Goal: Information Seeking & Learning: Learn about a topic

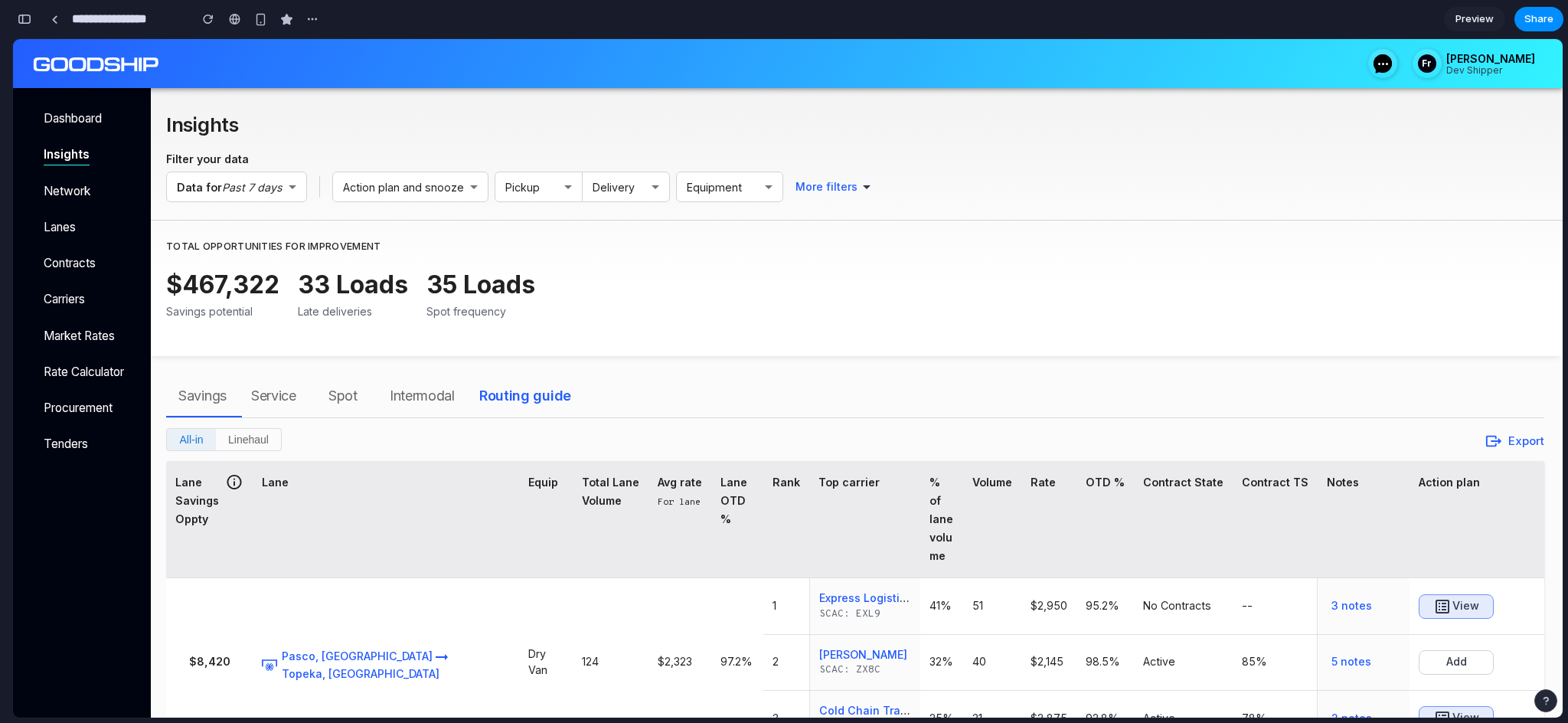
scroll to position [133, 0]
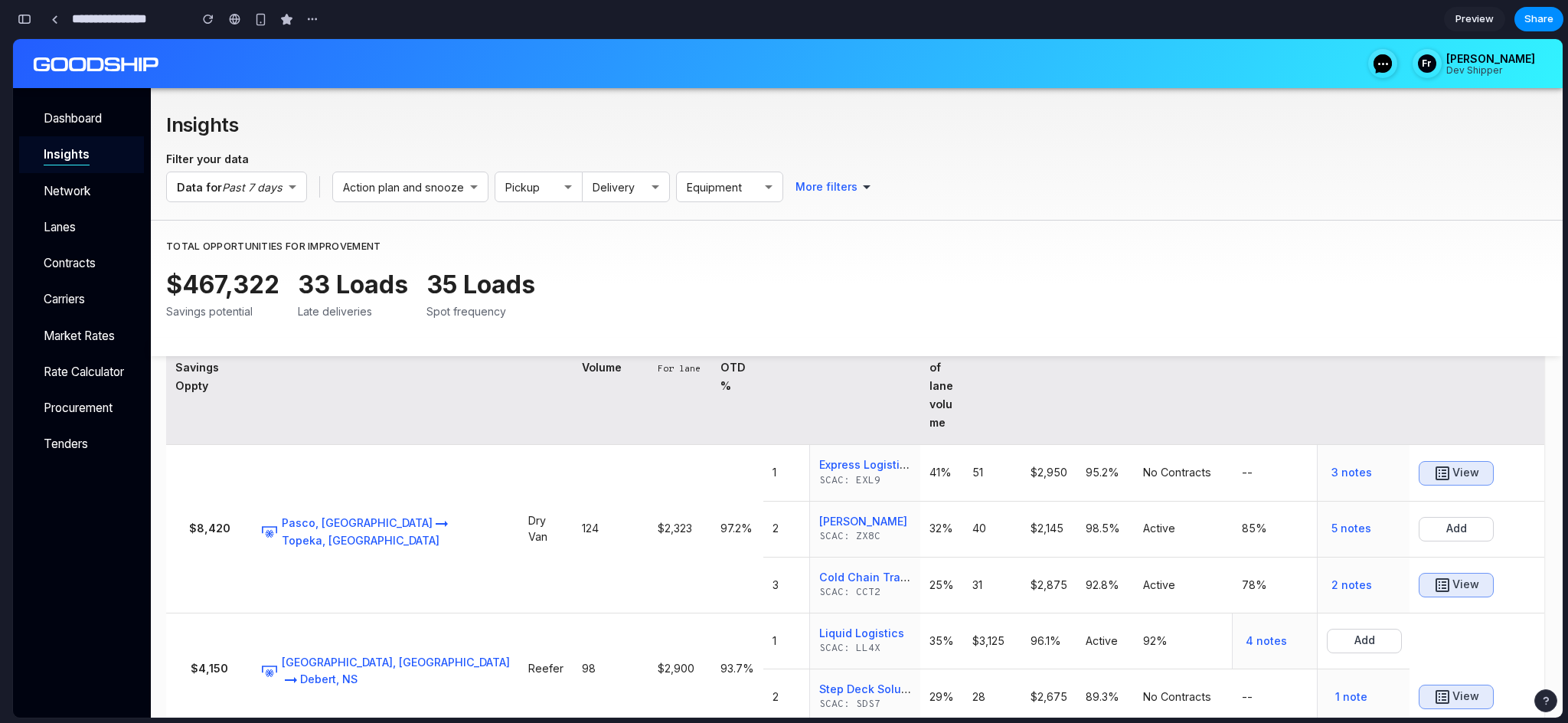
click at [75, 164] on div "Insights" at bounding box center [81, 154] width 125 height 36
click at [600, 322] on div "$467,322 Savings potential 33 Loads Late deliveries 35 Loads Spot frequency" at bounding box center [855, 302] width 1378 height 71
click at [1242, 378] on th "Contract TS" at bounding box center [1275, 386] width 85 height 117
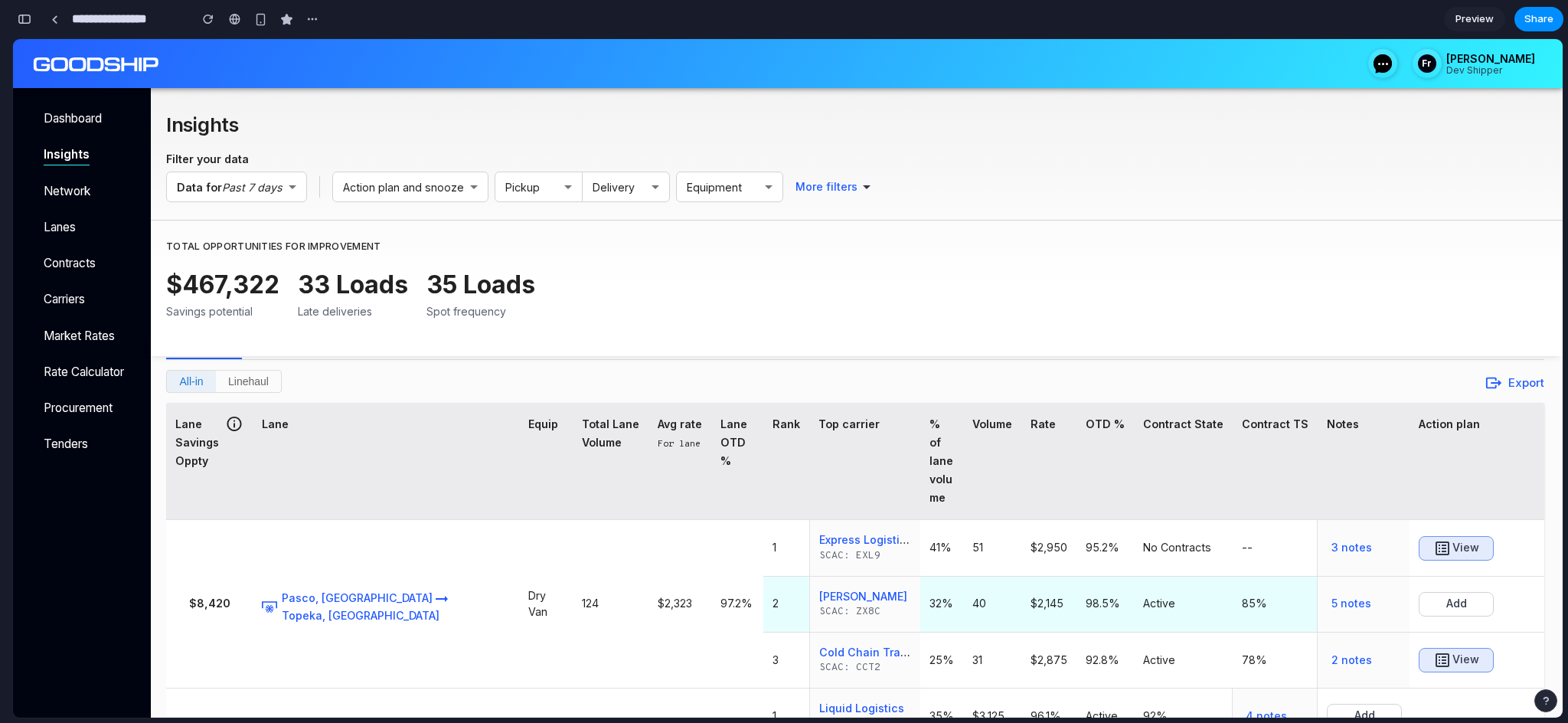
scroll to position [64, 0]
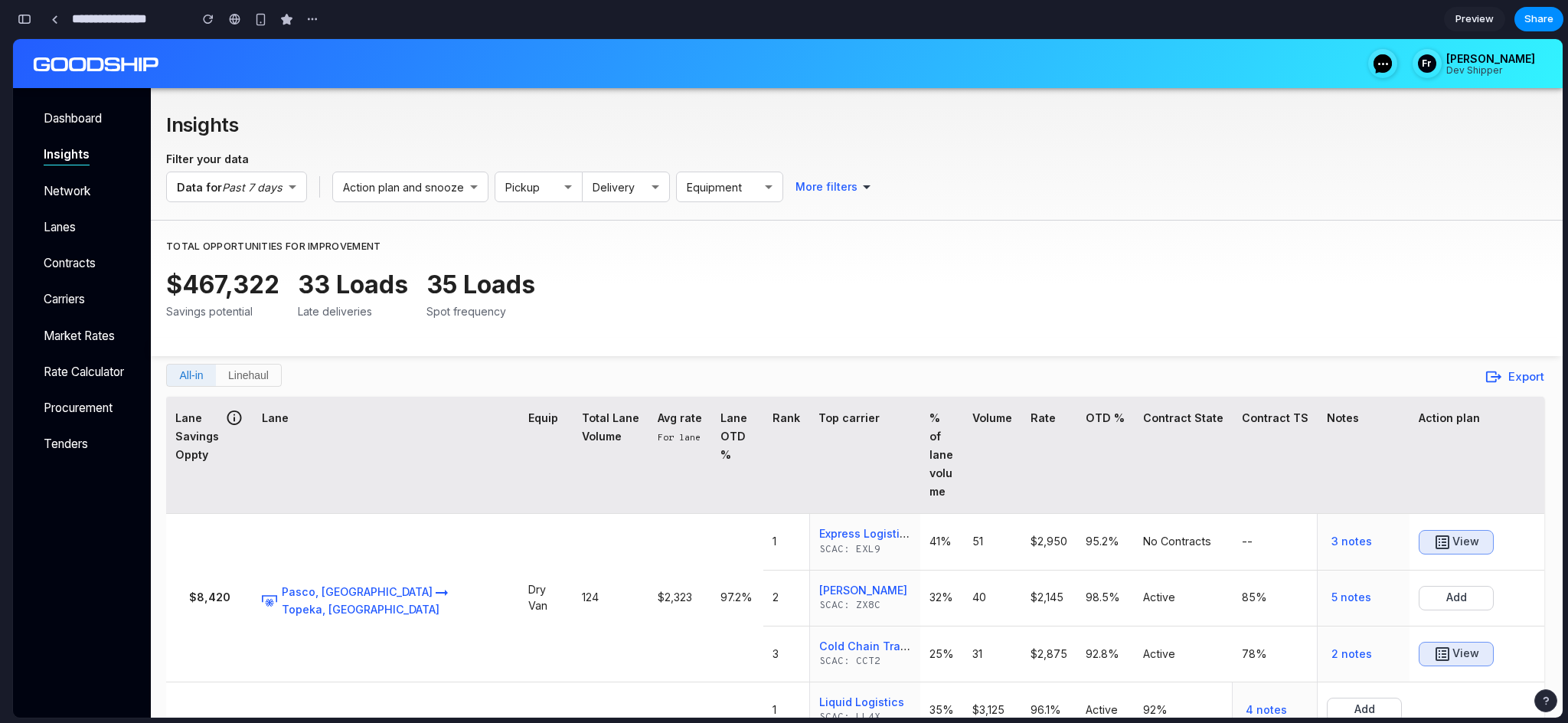
click at [657, 418] on div "Avg rate" at bounding box center [679, 418] width 44 height 18
click at [564, 298] on div "$467,322 Savings potential 33 Loads Late deliveries 35 Loads Spot frequency" at bounding box center [855, 302] width 1378 height 71
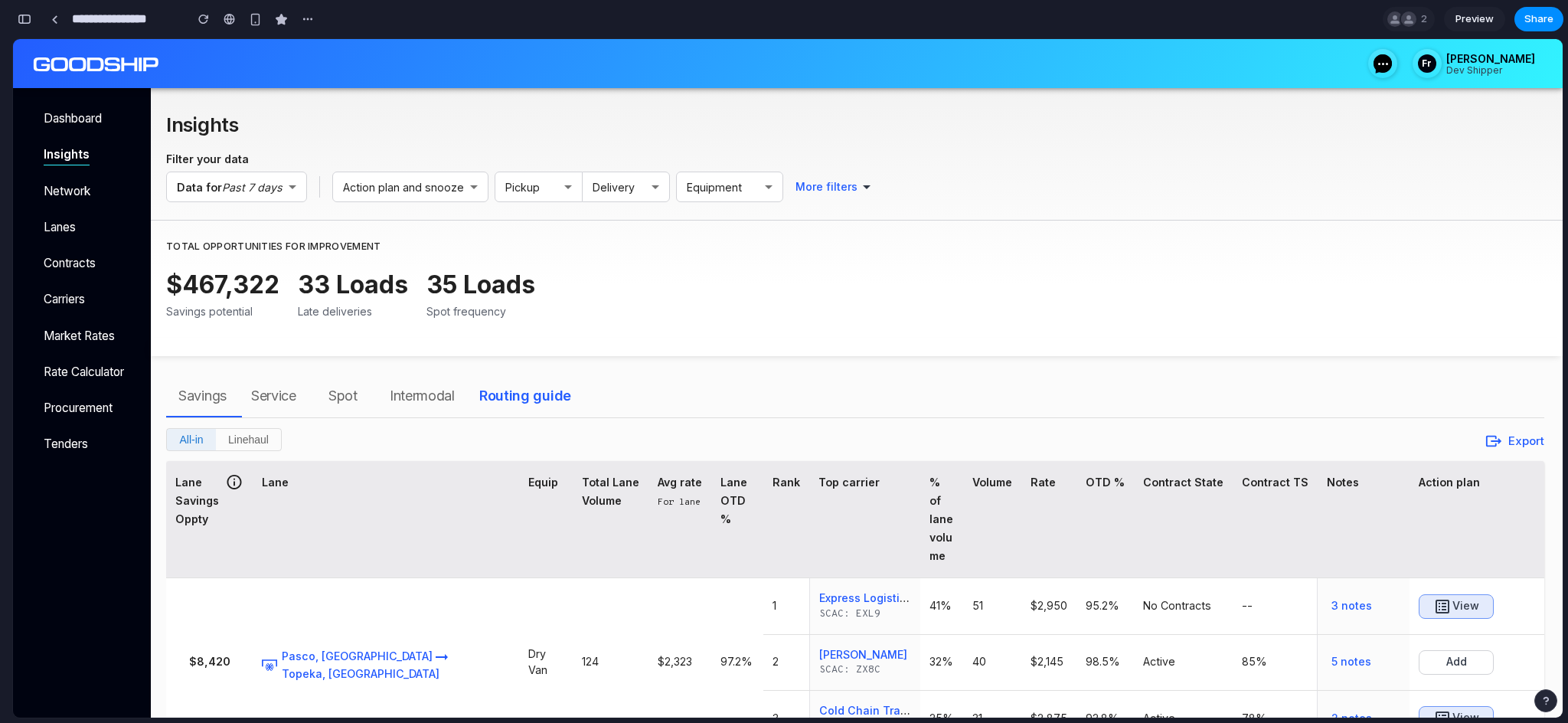
scroll to position [8732, 0]
click at [56, 19] on div at bounding box center [55, 20] width 7 height 8
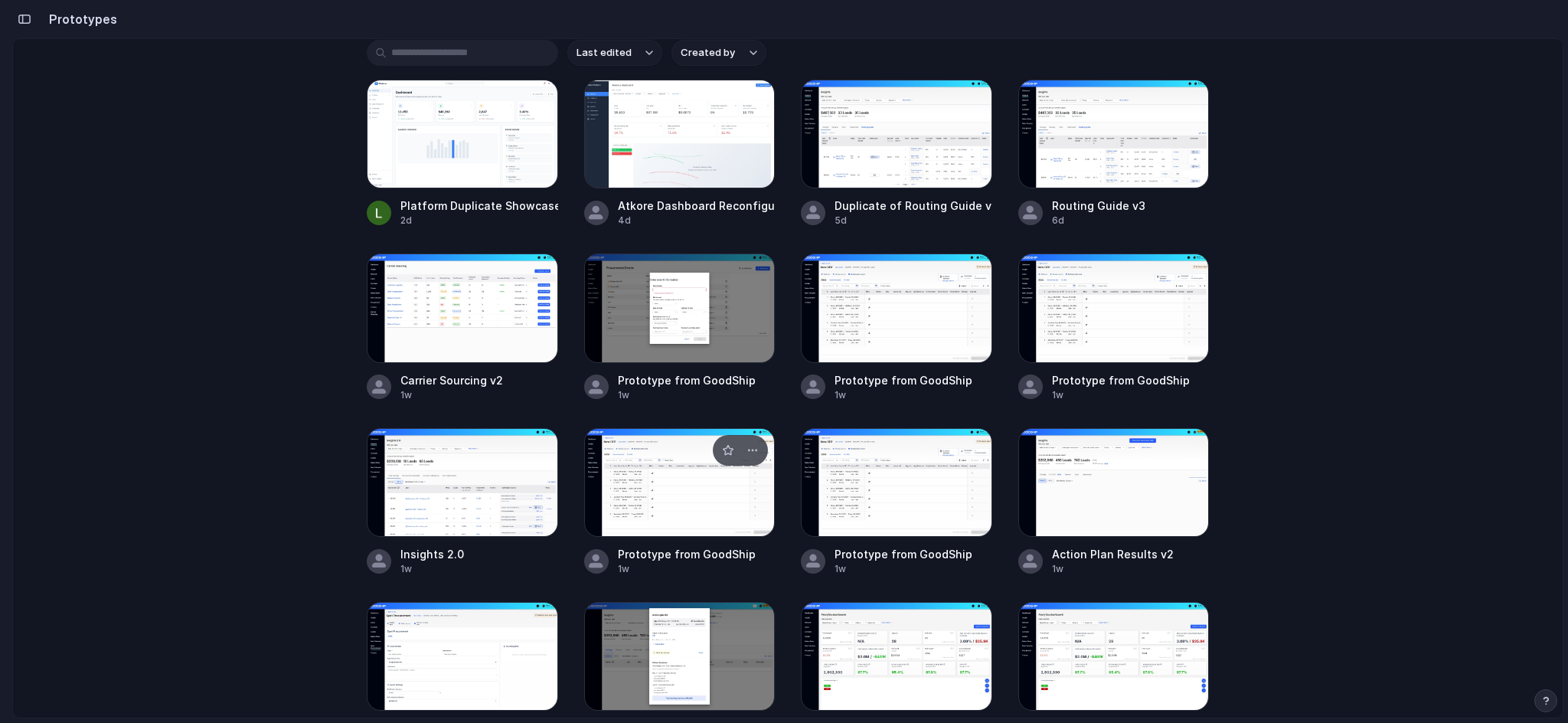
scroll to position [212, 0]
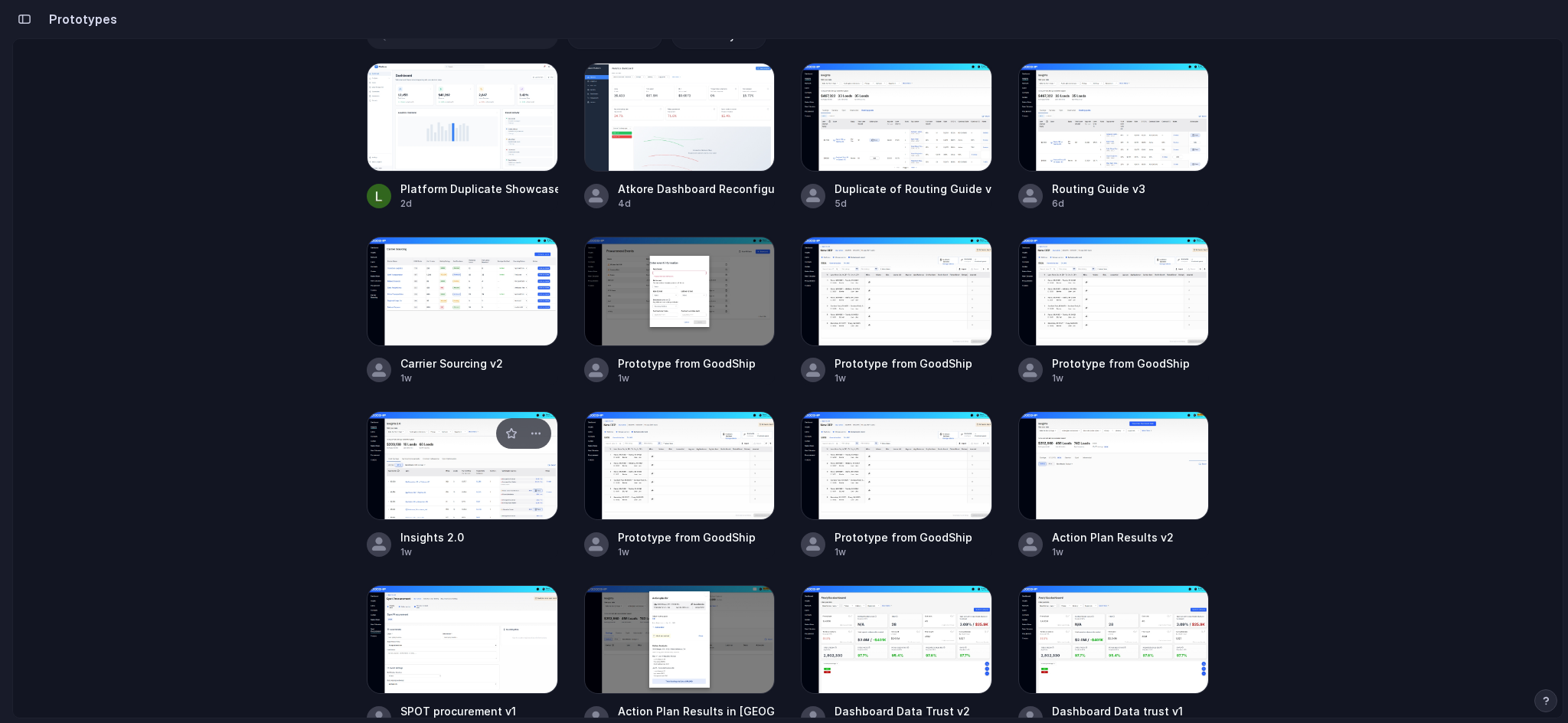
click at [480, 475] on div at bounding box center [461, 465] width 191 height 109
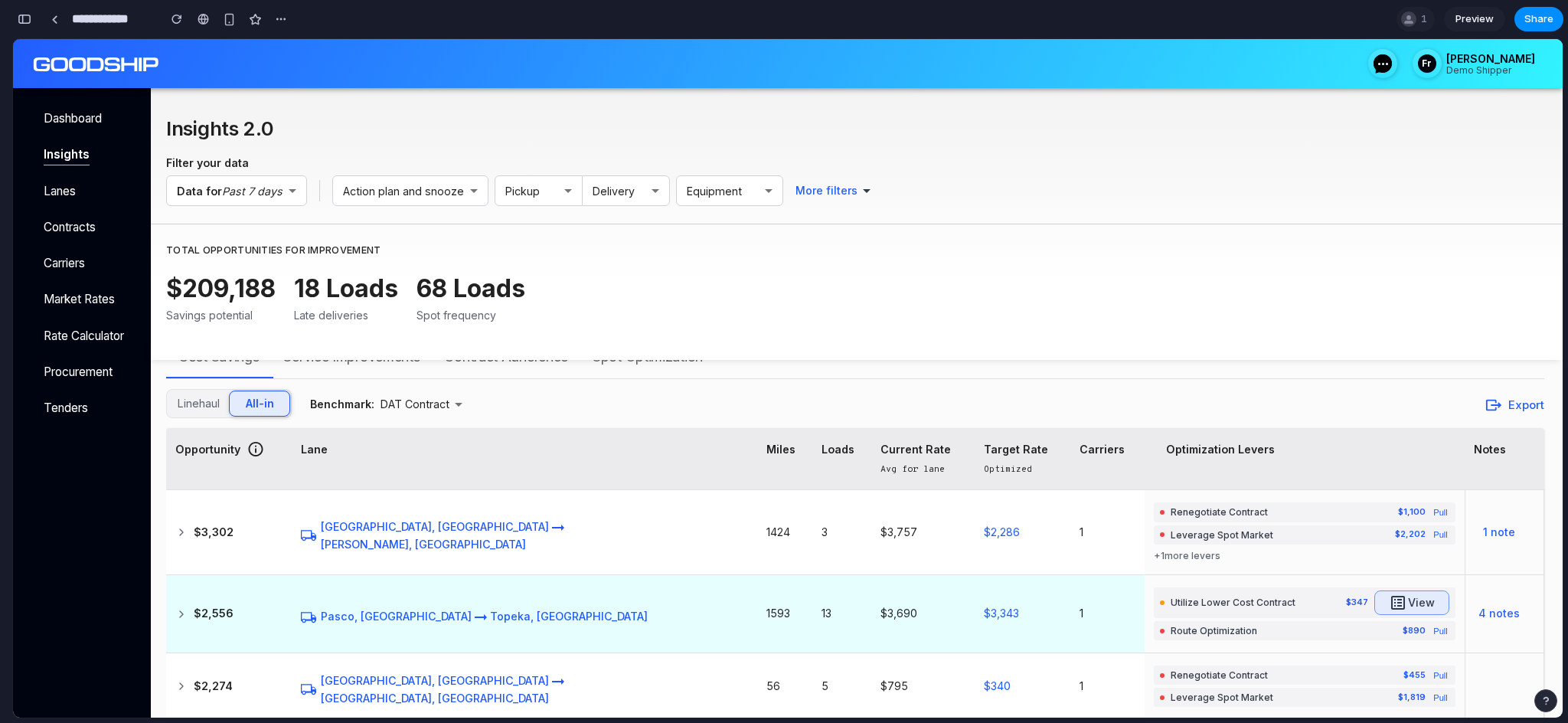
scroll to position [30, 0]
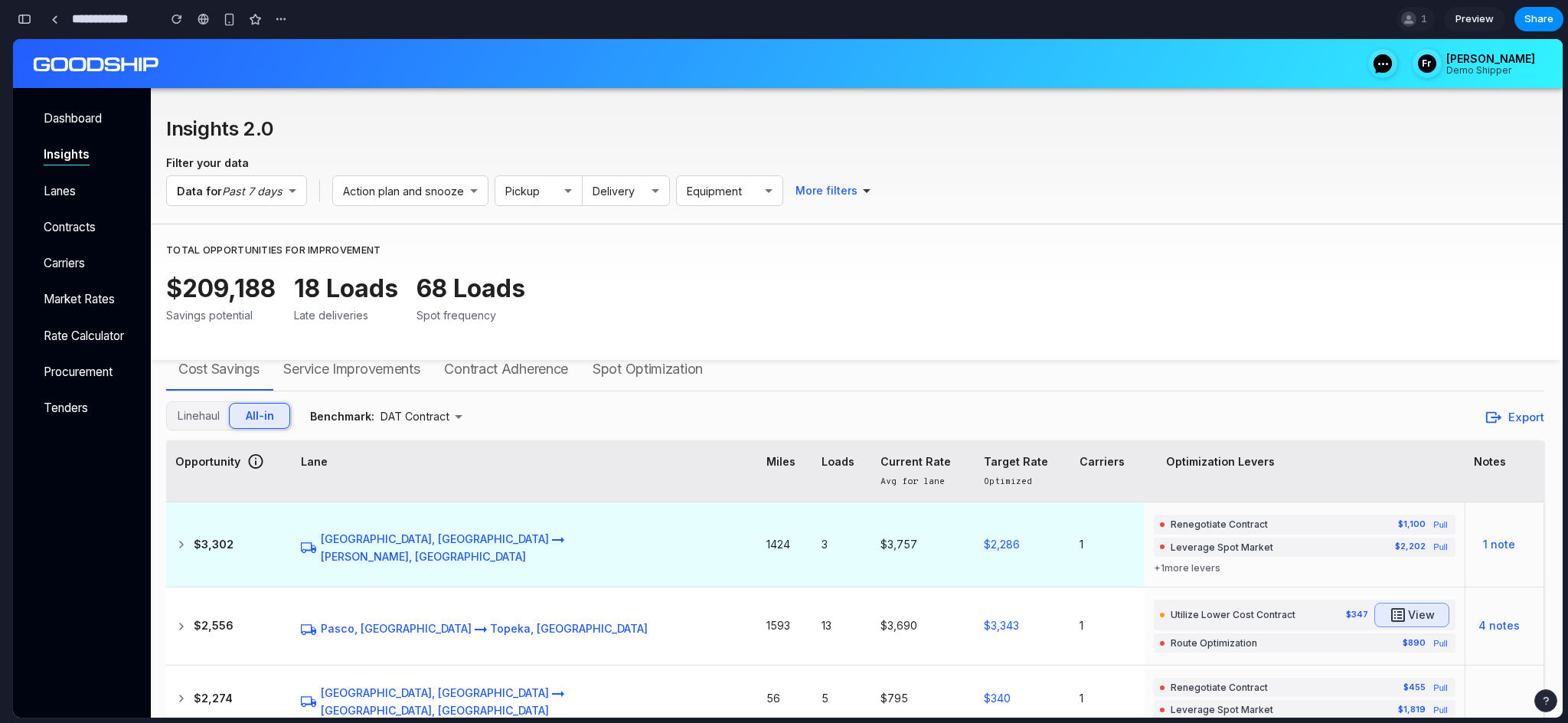
click at [184, 539] on icon at bounding box center [181, 544] width 12 height 12
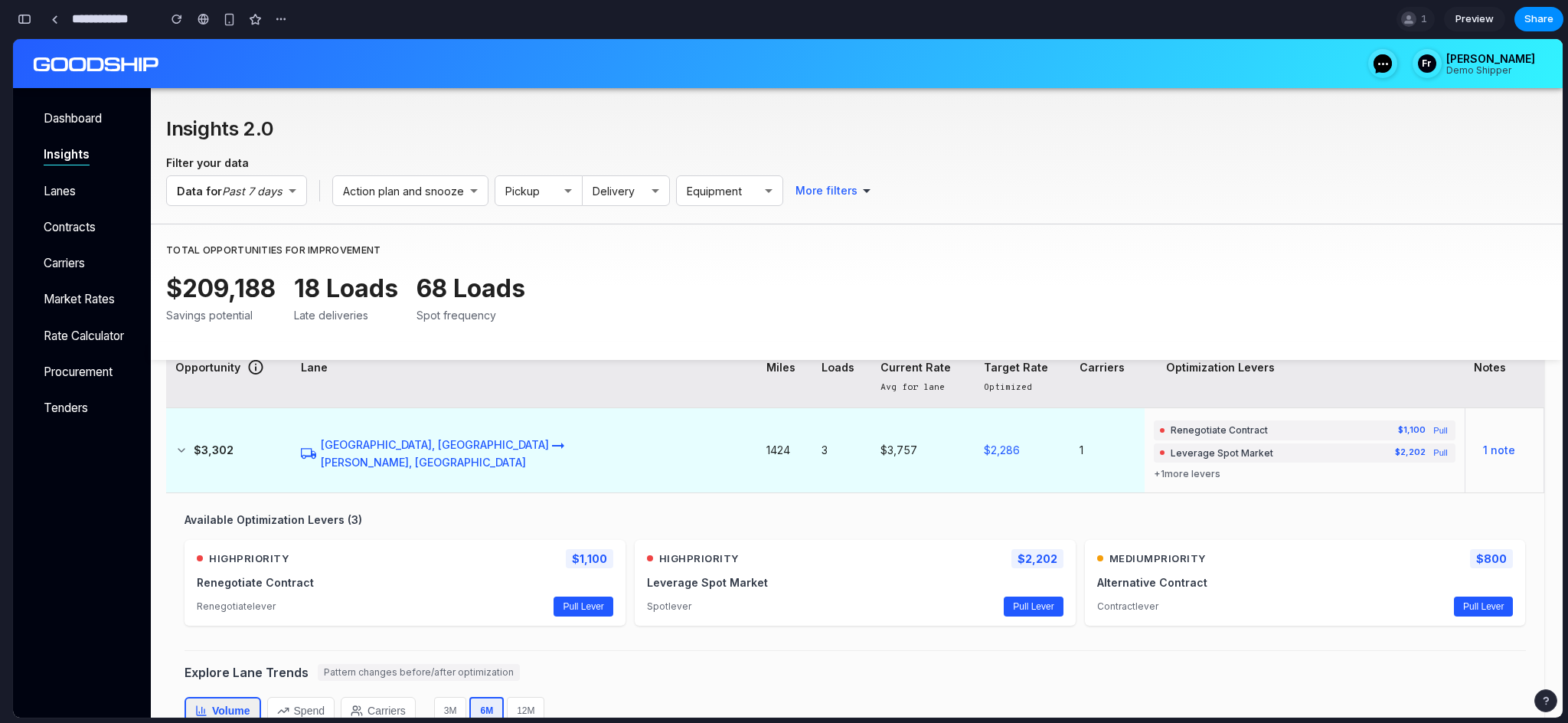
scroll to position [182, 0]
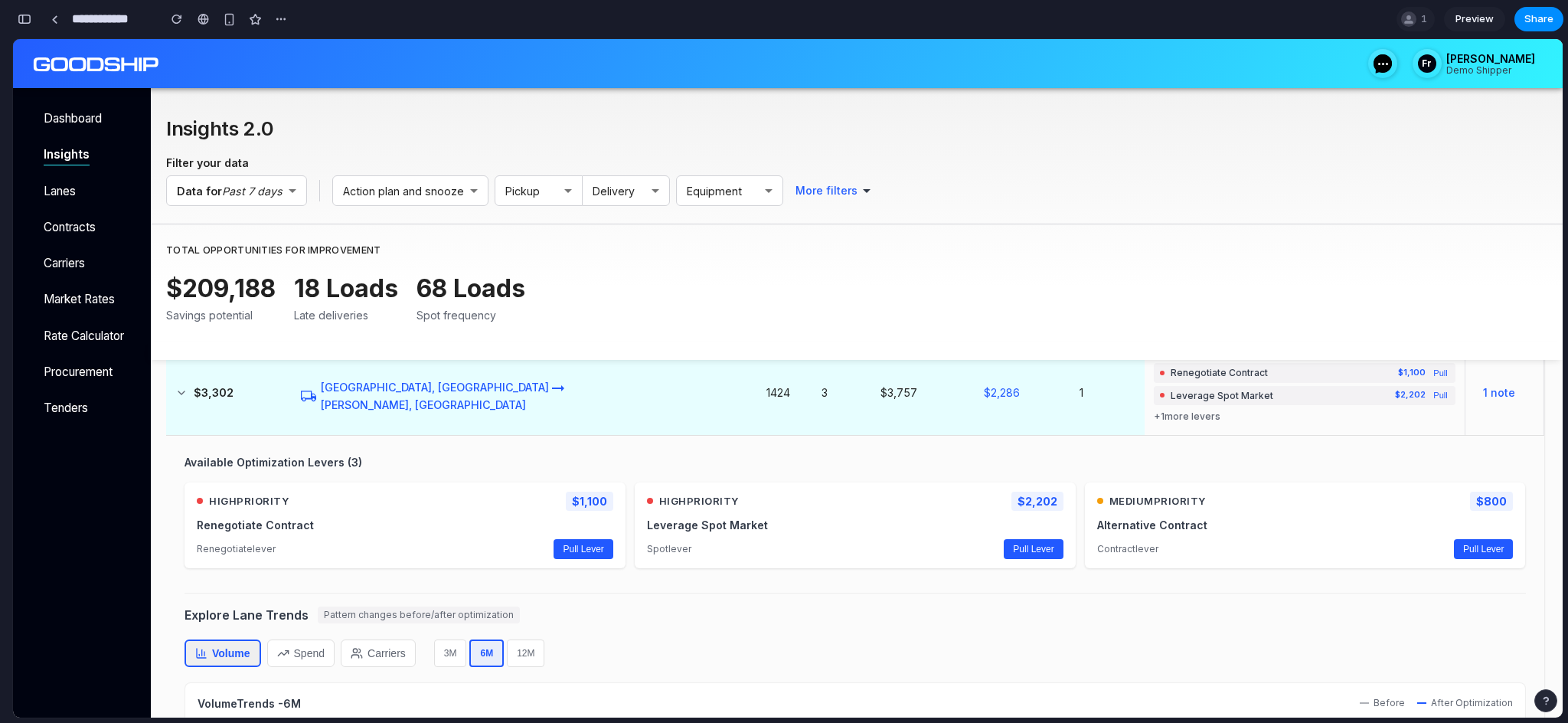
click at [180, 398] on icon at bounding box center [181, 393] width 12 height 12
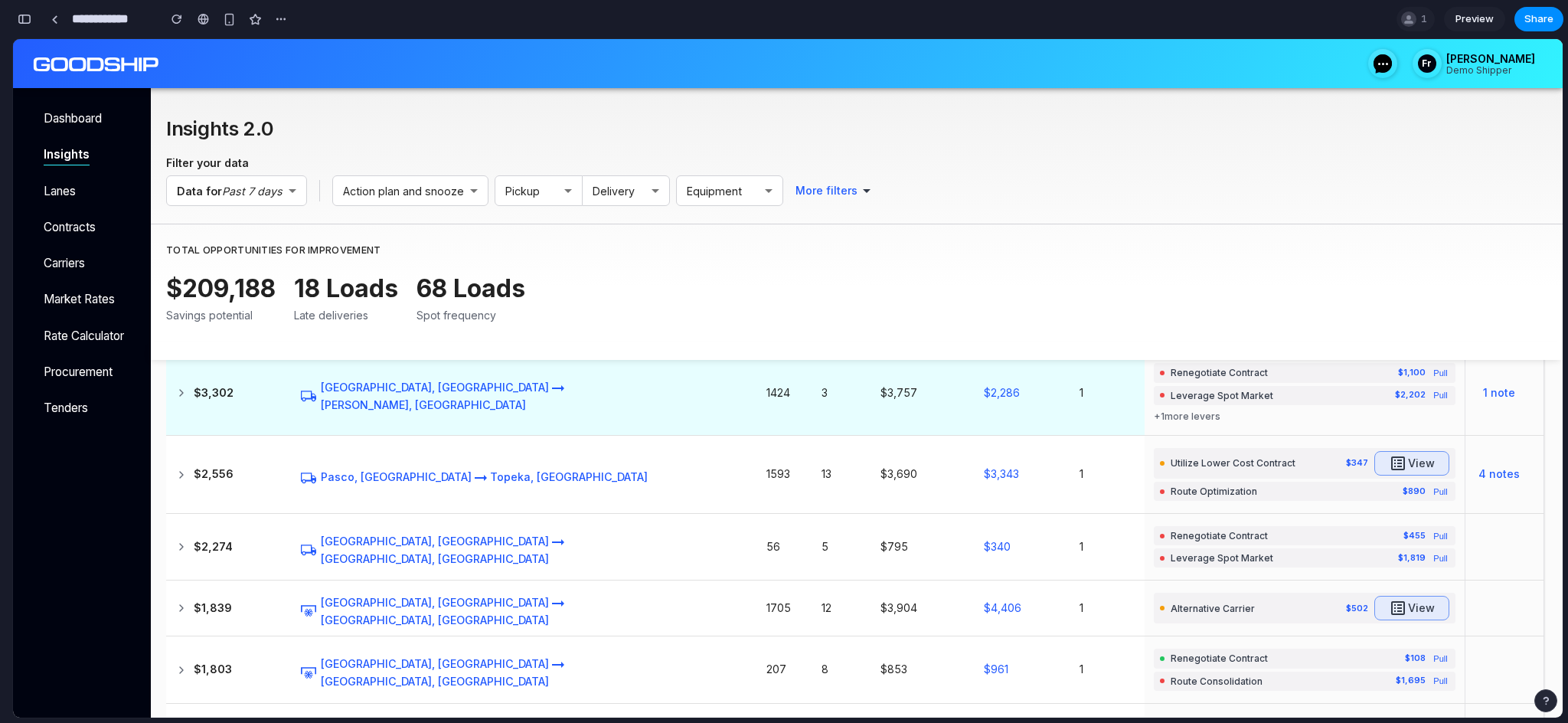
click at [188, 389] on div "$3,302" at bounding box center [229, 393] width 107 height 16
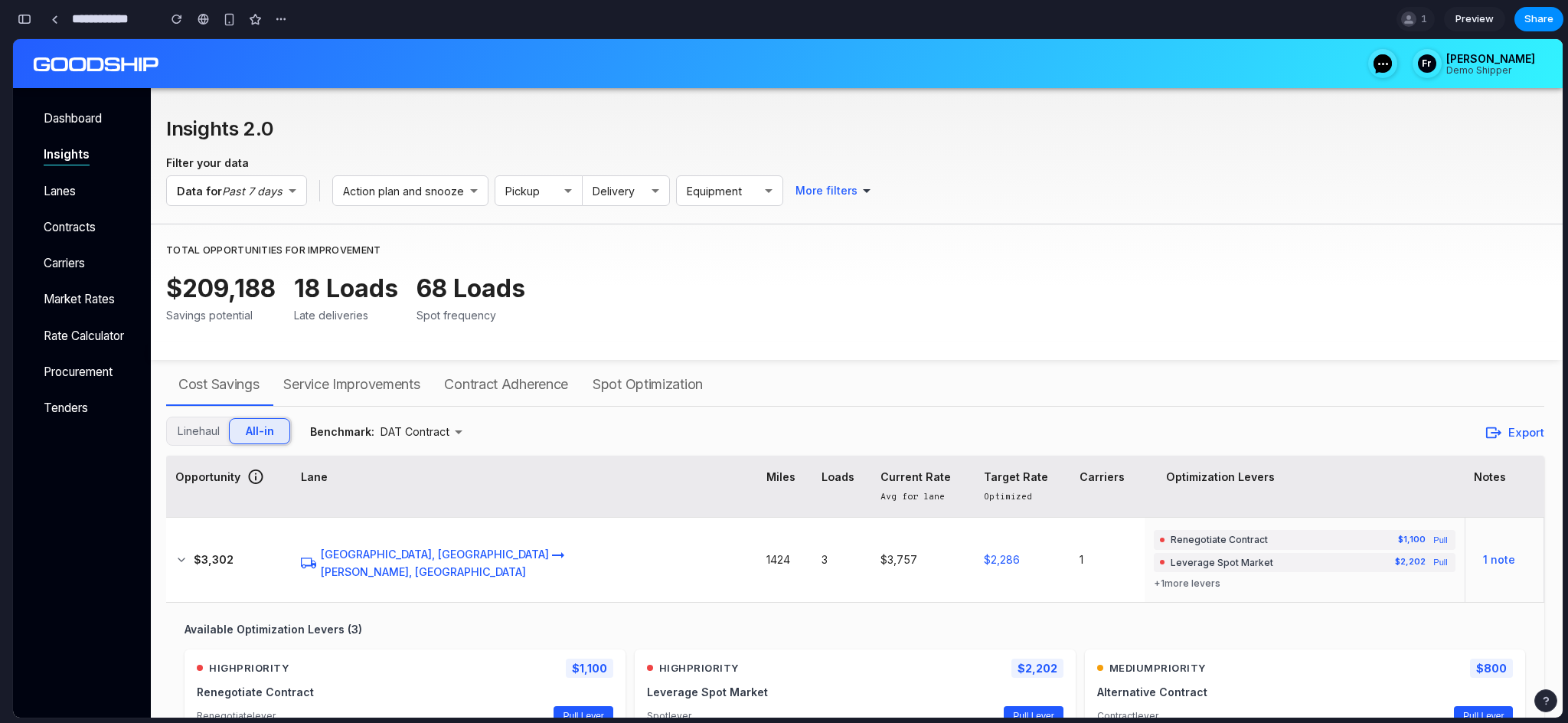
scroll to position [0, 0]
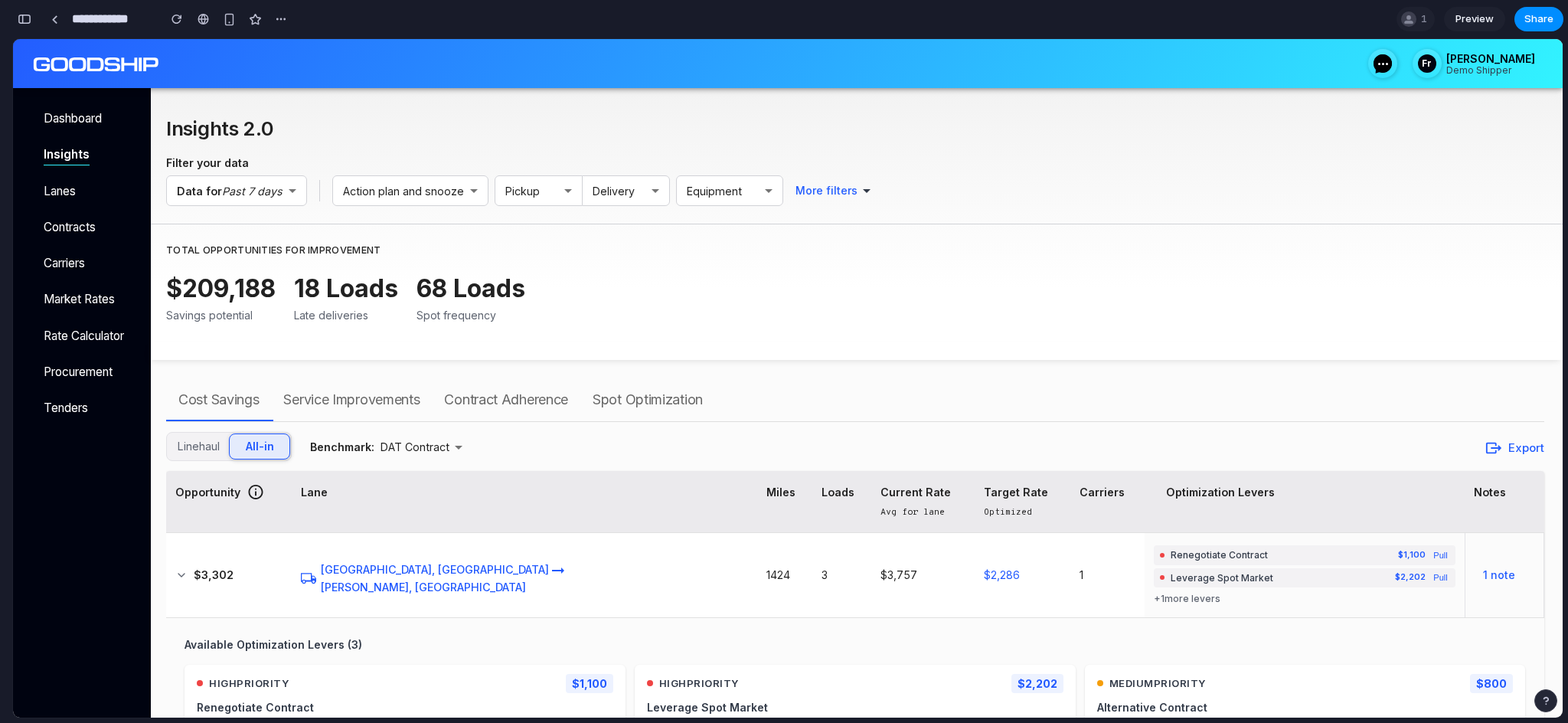
click at [229, 399] on div "Cost Savings" at bounding box center [219, 400] width 80 height 25
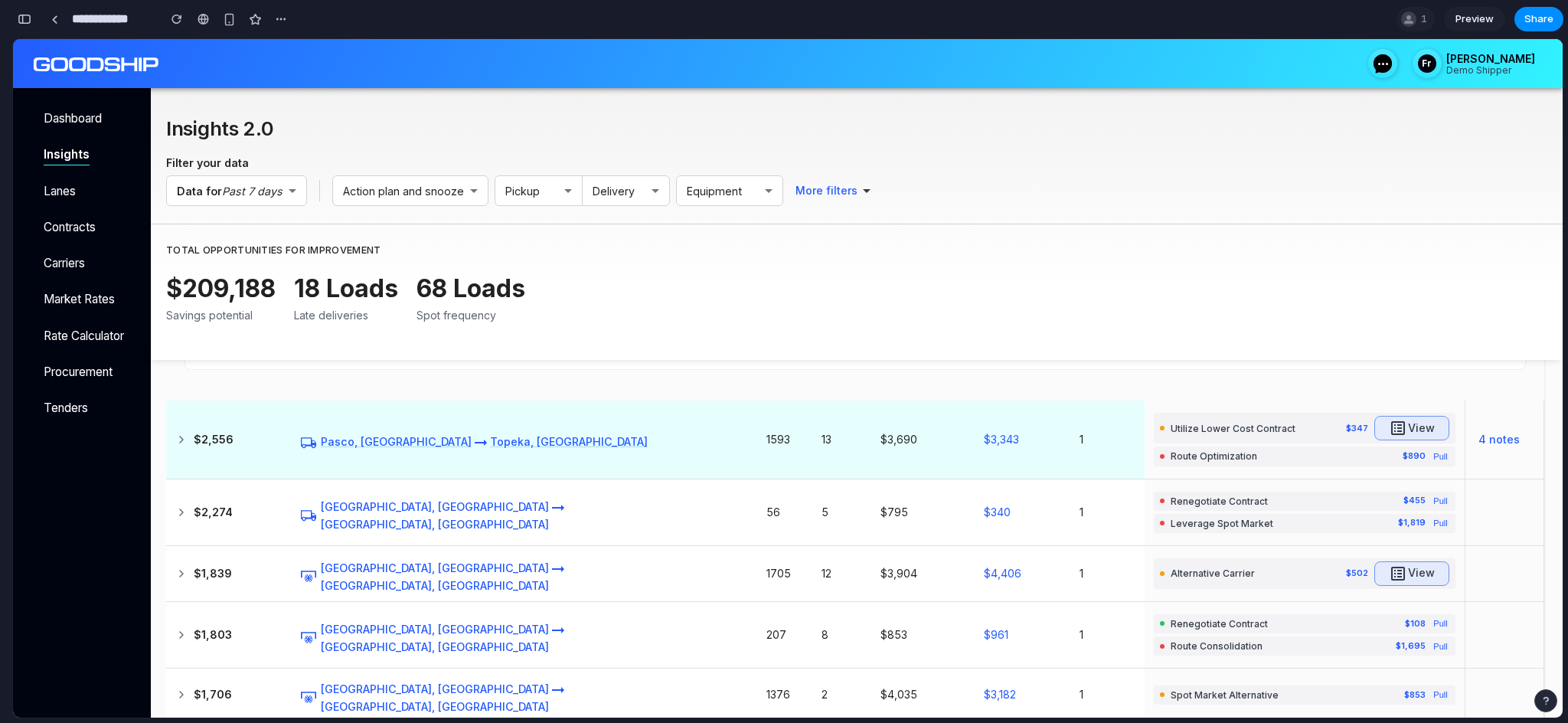
scroll to position [747, 0]
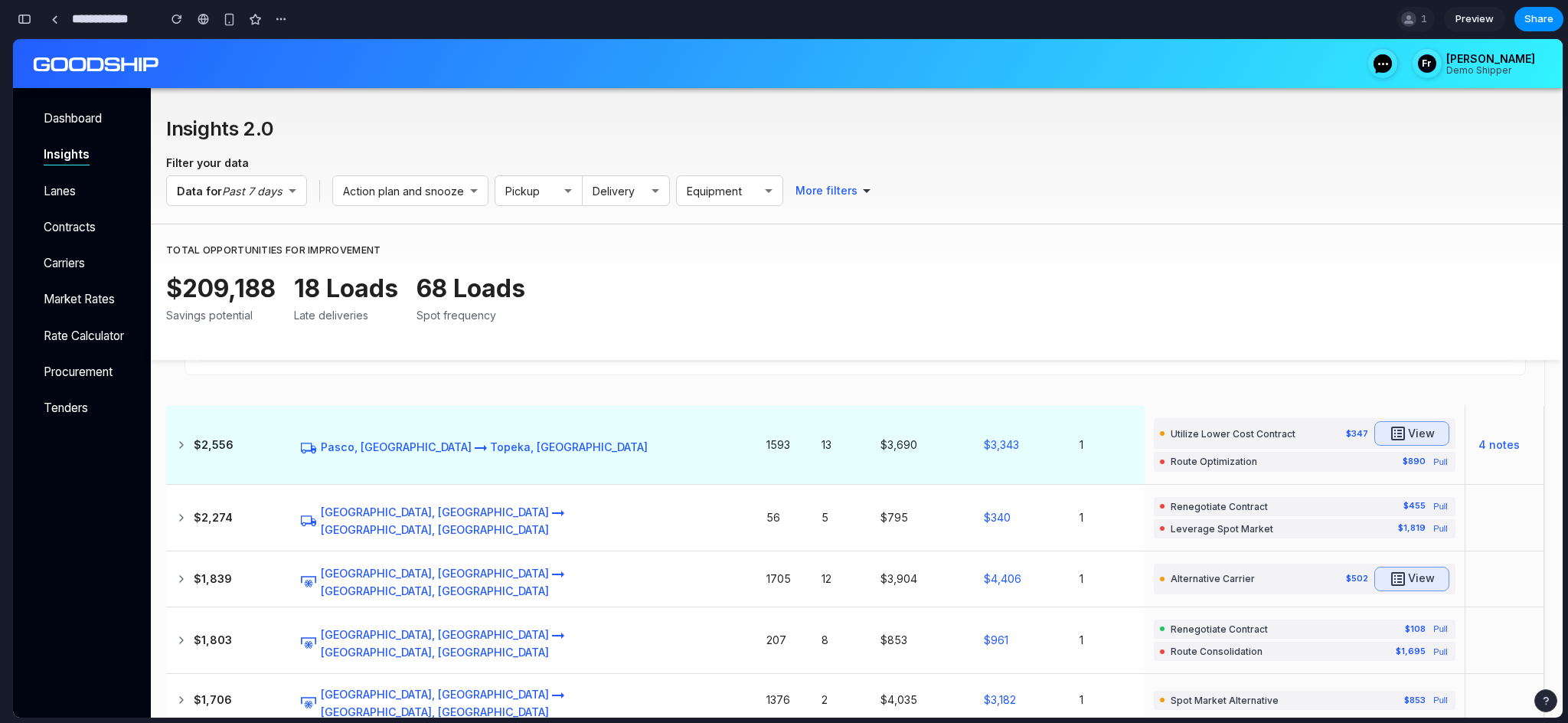
click at [1170, 463] on span "Route Optimization" at bounding box center [1284, 462] width 226 height 13
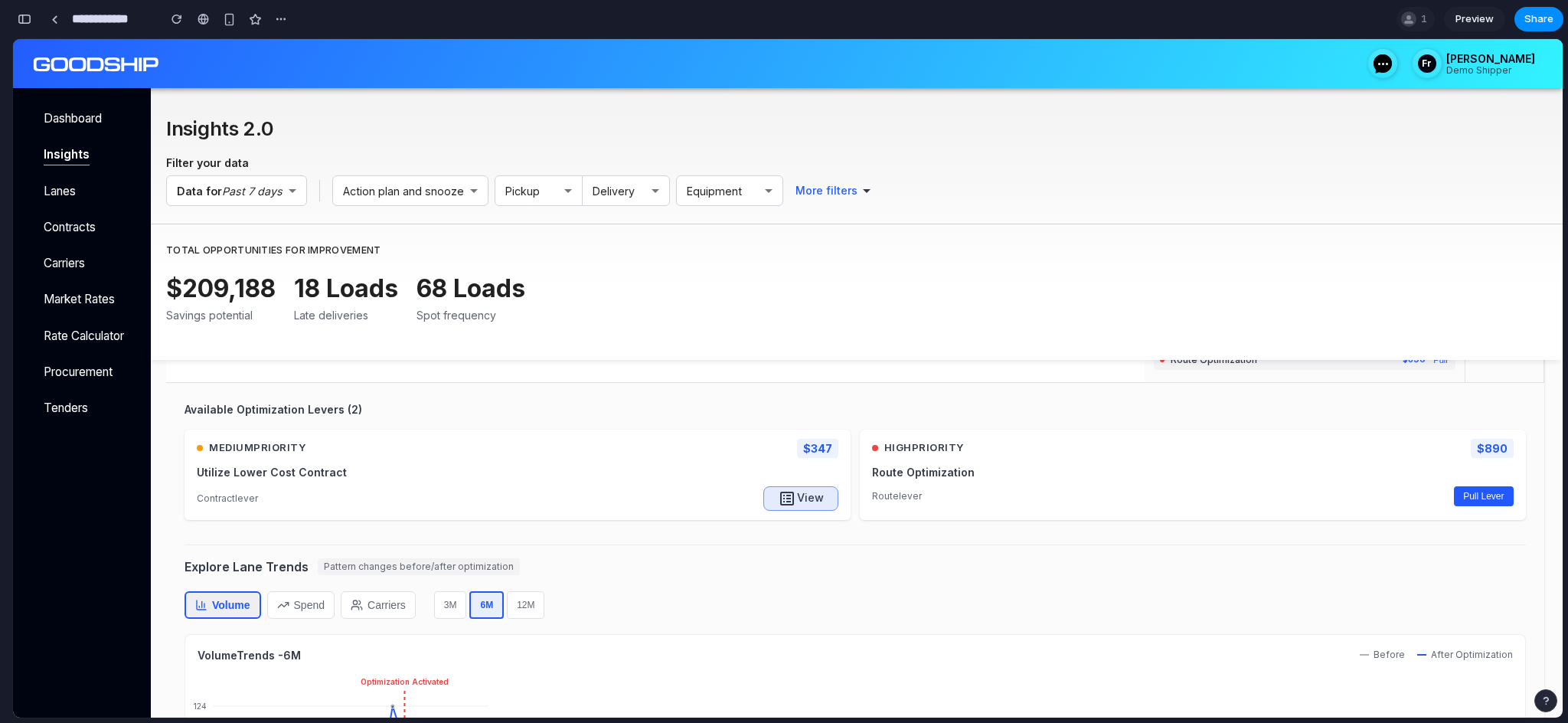
scroll to position [851, 0]
click at [1487, 484] on button "Pull Lever" at bounding box center [1483, 494] width 59 height 20
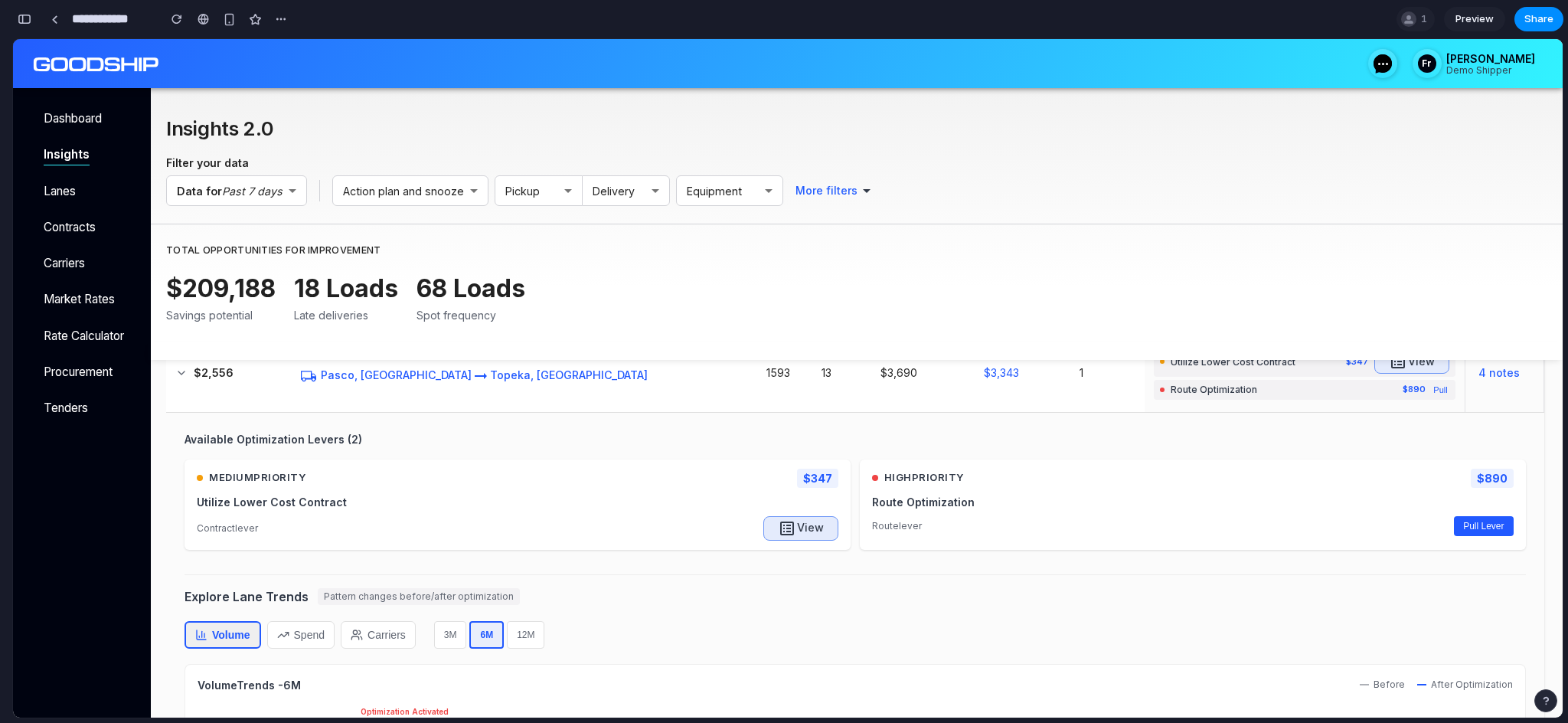
scroll to position [802, 0]
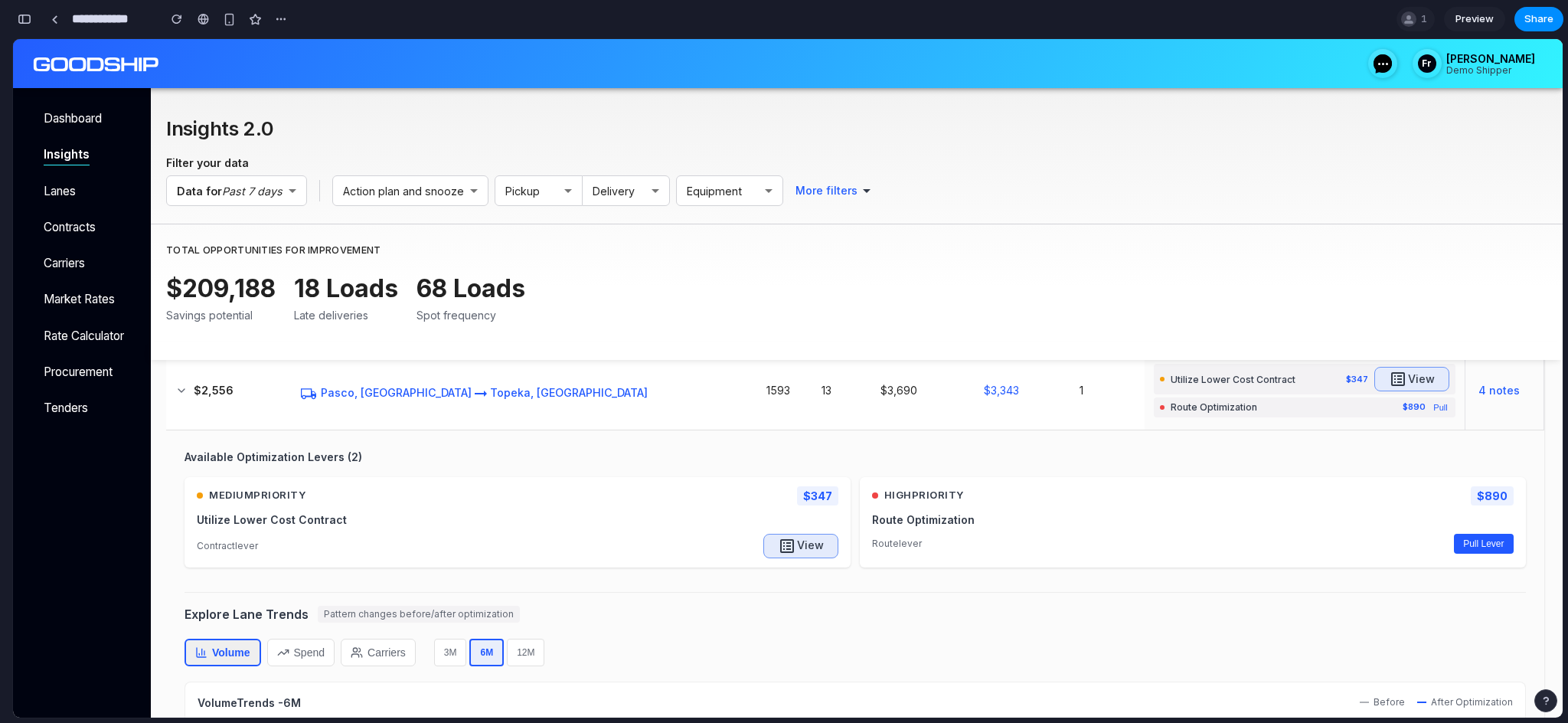
click at [810, 562] on div "medium Priority $347 Utilize Lower Cost Contract contract lever View" at bounding box center [517, 522] width 666 height 90
click at [810, 541] on h6 "View" at bounding box center [810, 545] width 27 height 19
click at [803, 530] on div "medium Priority $347 Utilize Lower Cost Contract contract lever View" at bounding box center [517, 522] width 666 height 90
click at [826, 549] on button "View" at bounding box center [801, 546] width 75 height 25
click at [1489, 544] on button "Pull Lever" at bounding box center [1483, 543] width 59 height 20
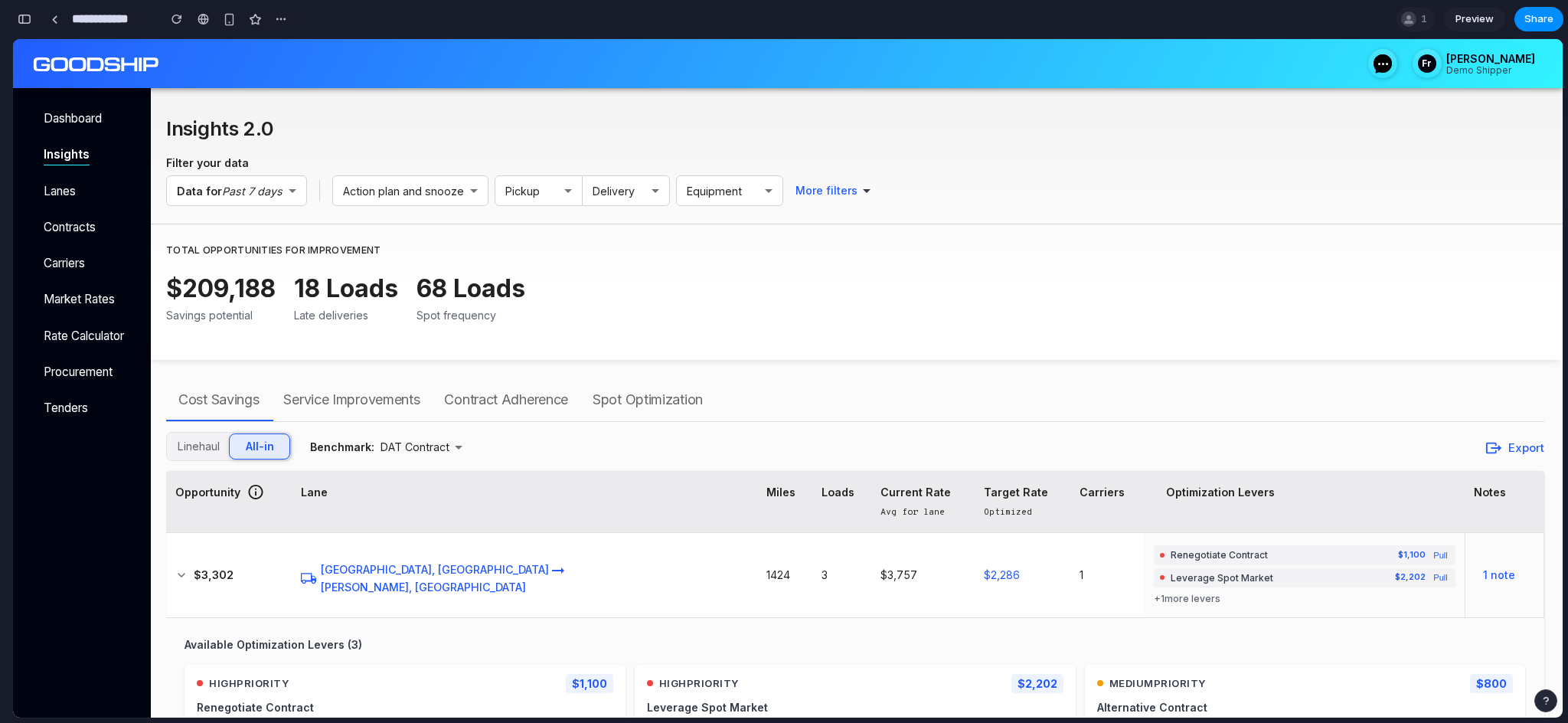
scroll to position [4, 0]
